Goal: Use online tool/utility

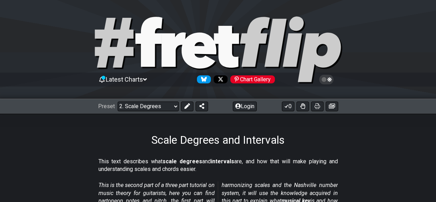
scroll to position [26, 0]
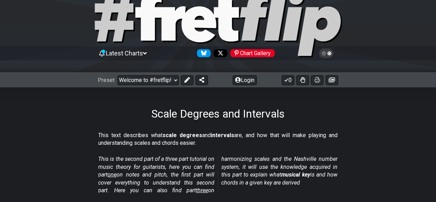
click at [118, 75] on select "Welcome to #fretflip! Initial Preset Custom Preset Minor Pentatonic Major Penta…" at bounding box center [148, 80] width 61 height 10
select select "/welcome"
select select "C"
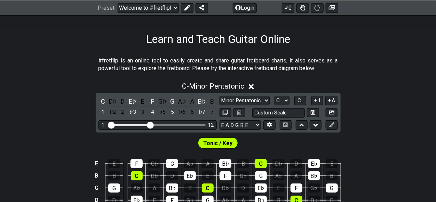
scroll to position [101, 0]
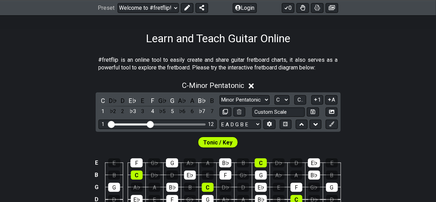
click at [212, 140] on span "Tonic / Key" at bounding box center [218, 142] width 29 height 10
click at [108, 100] on div "D♭" at bounding box center [112, 100] width 9 height 9
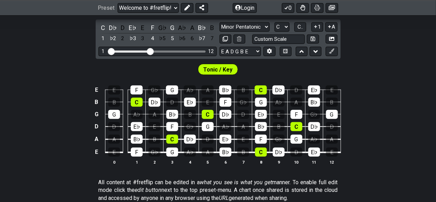
scroll to position [148, 0]
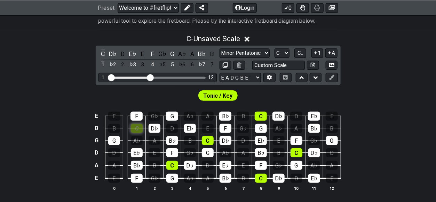
click at [136, 127] on div "C" at bounding box center [137, 128] width 12 height 9
click at [142, 127] on div "C" at bounding box center [137, 128] width 12 height 9
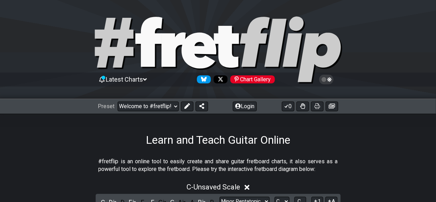
scroll to position [10, 0]
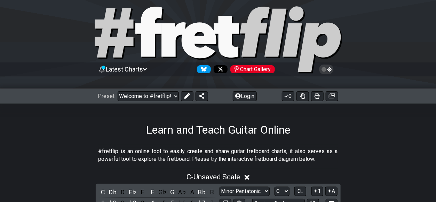
click at [127, 68] on span "Latest Charts" at bounding box center [124, 68] width 37 height 7
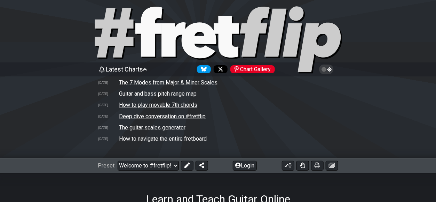
click at [57, 178] on div "Learn and Teach Guitar Online" at bounding box center [218, 189] width 436 height 33
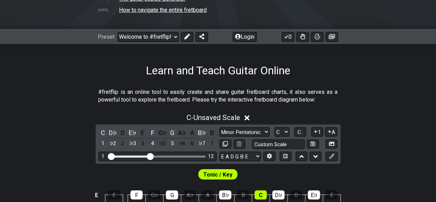
scroll to position [0, 0]
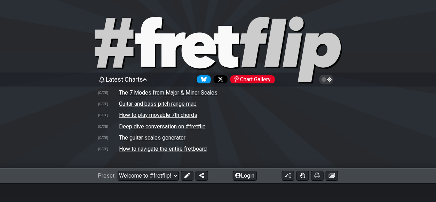
click at [150, 60] on icon at bounding box center [148, 42] width 27 height 50
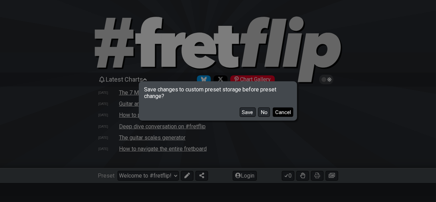
click at [281, 108] on button "Cancel" at bounding box center [283, 111] width 21 height 9
